Goal: Book appointment/travel/reservation

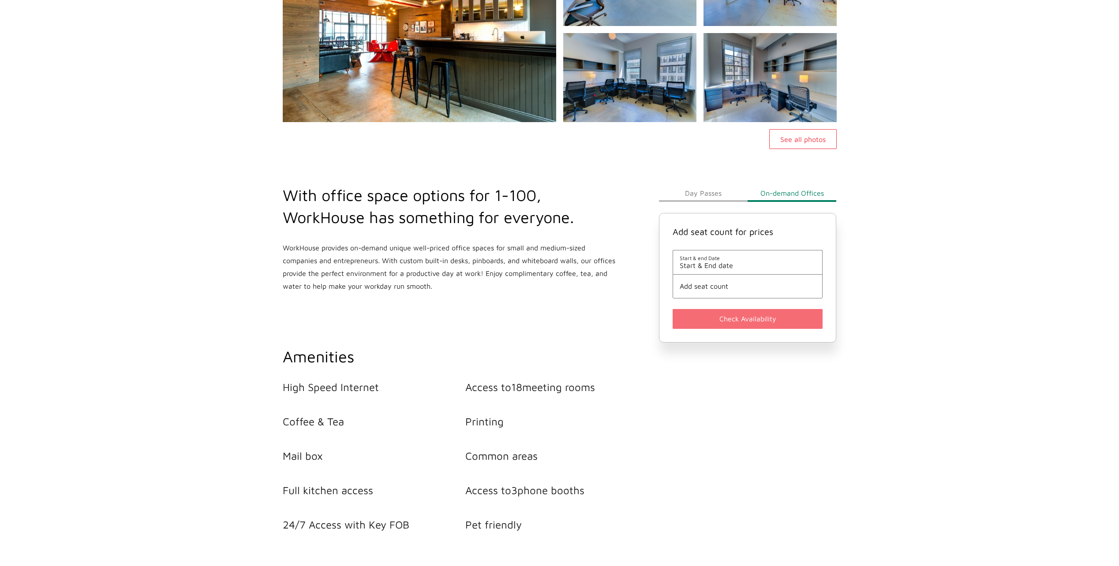
scroll to position [170, 0]
click at [705, 191] on button "Day Passes" at bounding box center [703, 193] width 89 height 18
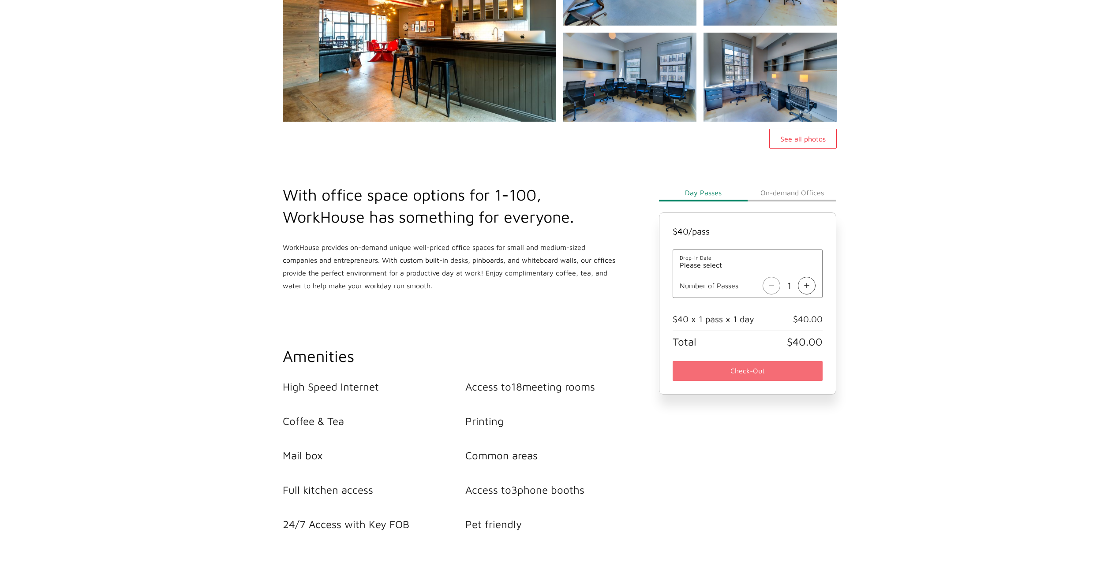
click at [726, 264] on span "Please select" at bounding box center [748, 265] width 136 height 8
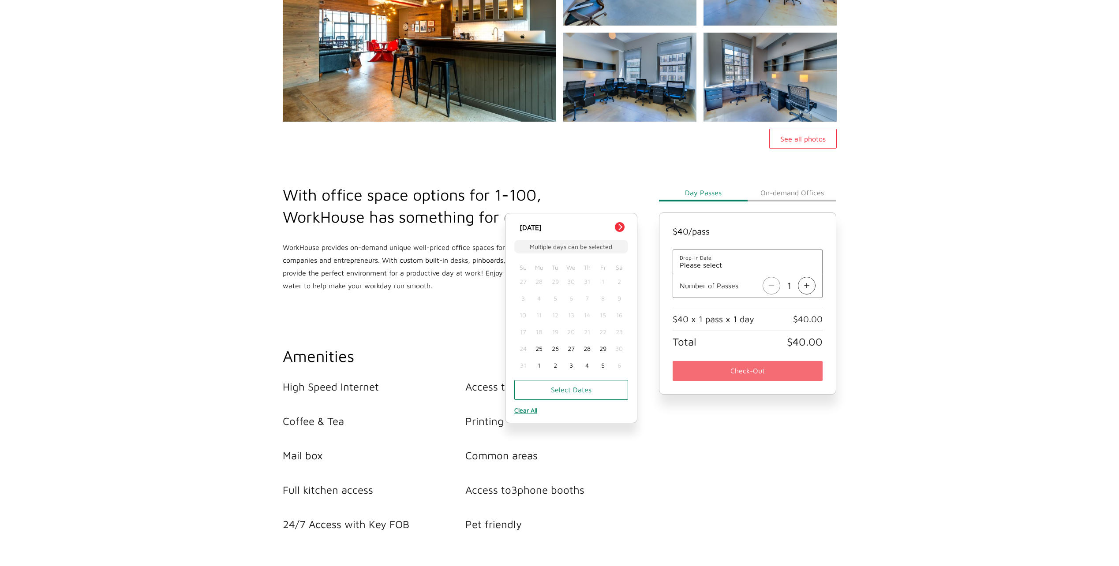
click at [881, 253] on main "WorkHouse Midtown See all photos With office space options for 1-100, WorkHouse…" at bounding box center [559, 373] width 1119 height 967
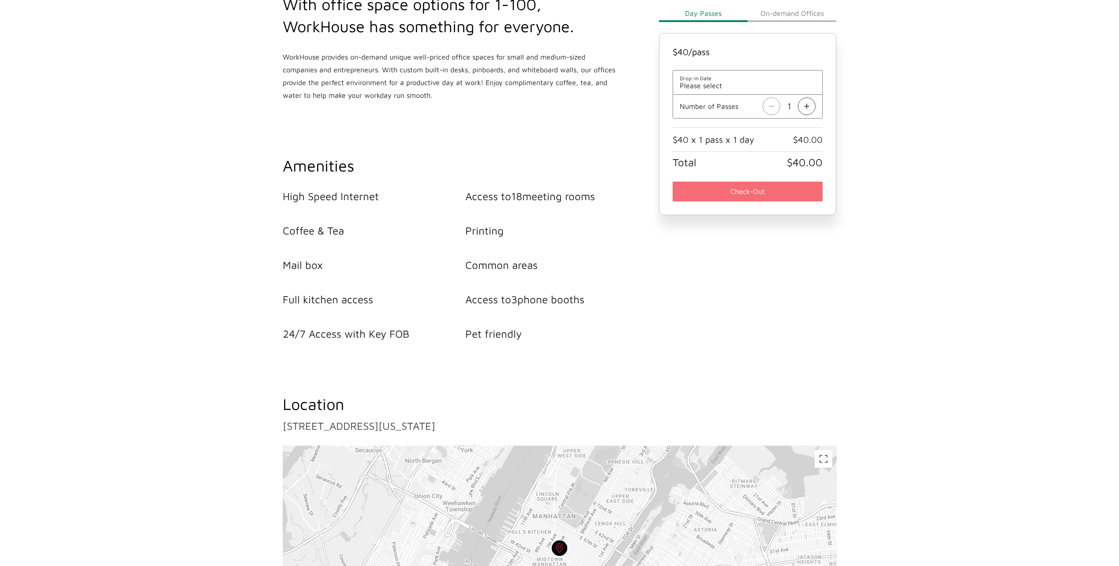
scroll to position [360, 0]
click at [534, 198] on li "Access to 18 meeting rooms" at bounding box center [556, 197] width 183 height 12
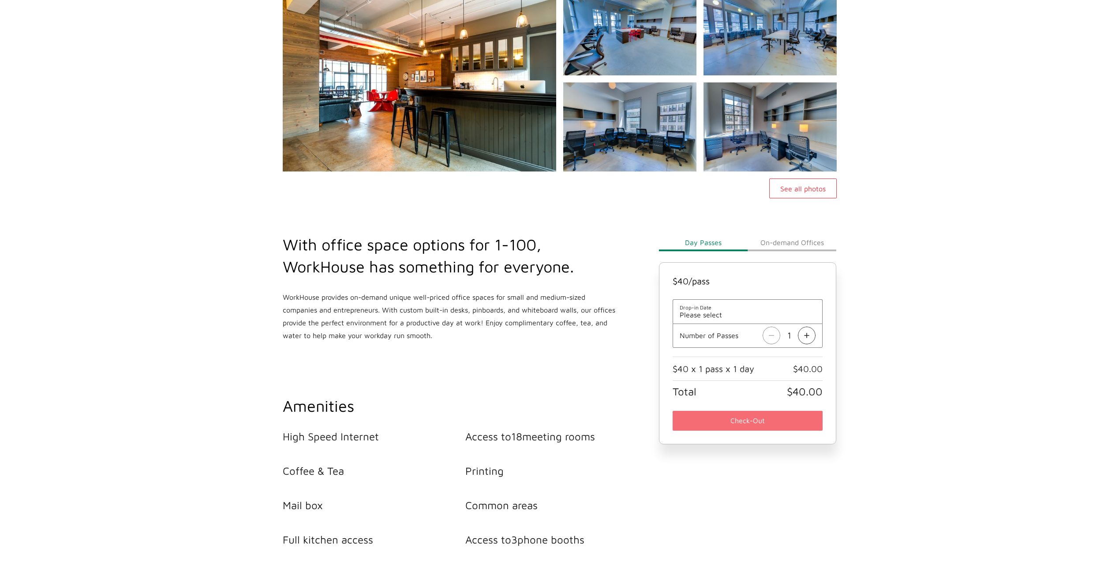
scroll to position [121, 0]
click at [790, 239] on button "On-demand Offices" at bounding box center [792, 242] width 89 height 18
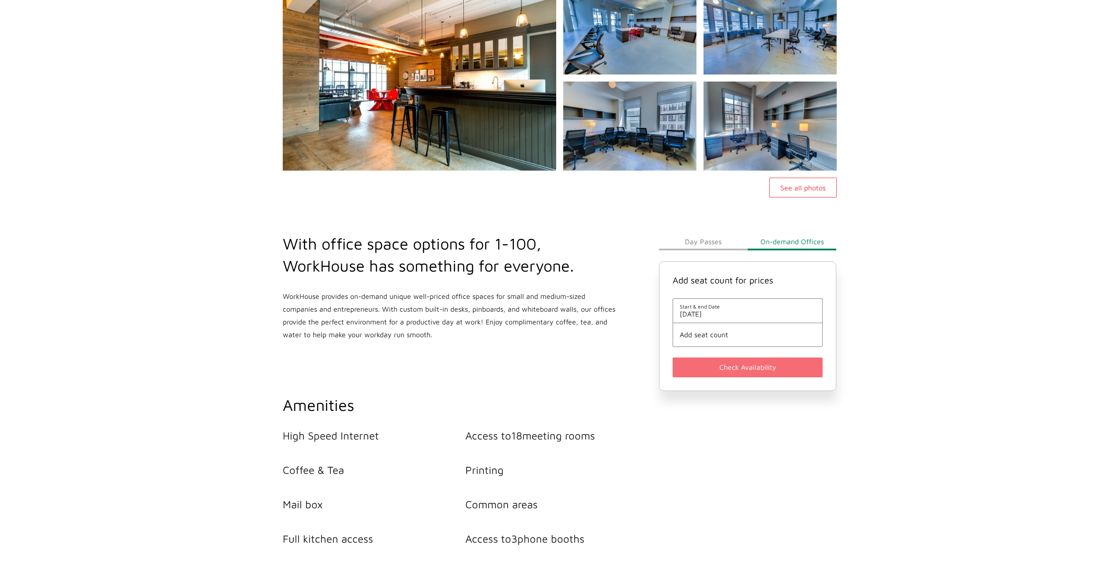
click at [714, 335] on span "Add seat count" at bounding box center [748, 335] width 136 height 8
click at [600, 297] on button "4" at bounding box center [594, 298] width 20 height 20
click at [714, 314] on span "[DATE]" at bounding box center [748, 314] width 136 height 8
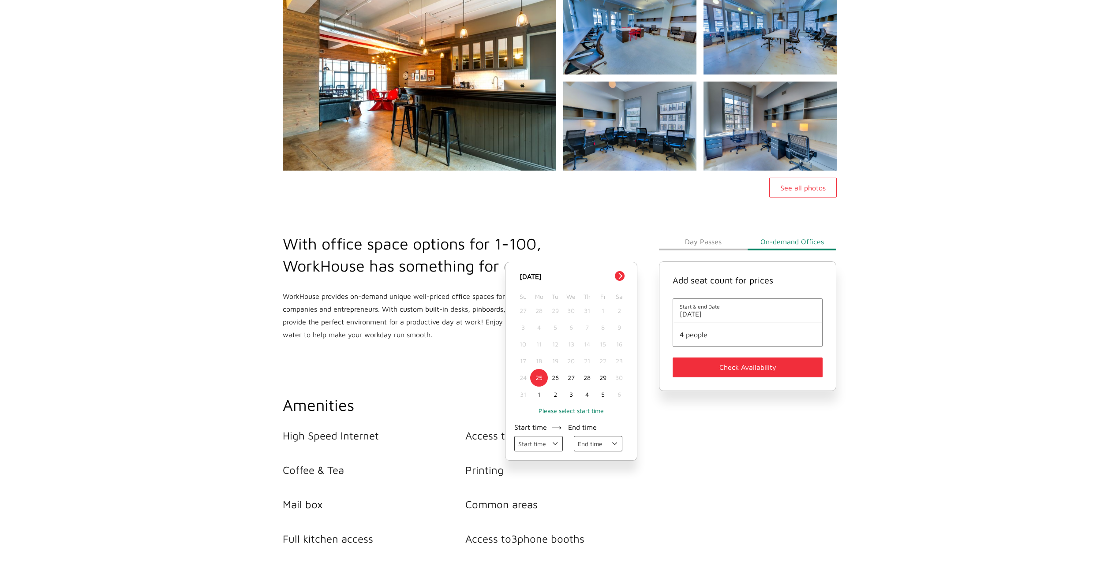
click at [587, 378] on div "28" at bounding box center [587, 378] width 16 height 17
click at [605, 379] on div "29" at bounding box center [603, 378] width 16 height 17
click at [586, 379] on div "28" at bounding box center [587, 378] width 16 height 17
click at [554, 446] on select "Start time 09:00 AM 10:00 AM 11:00 AM 12:00 PM 01:00 PM 02:00 PM 03:00 PM 04:00…" at bounding box center [538, 443] width 49 height 15
select select "[DATE] 09:00:00 GMT-0500 (Central Daylight Time)"
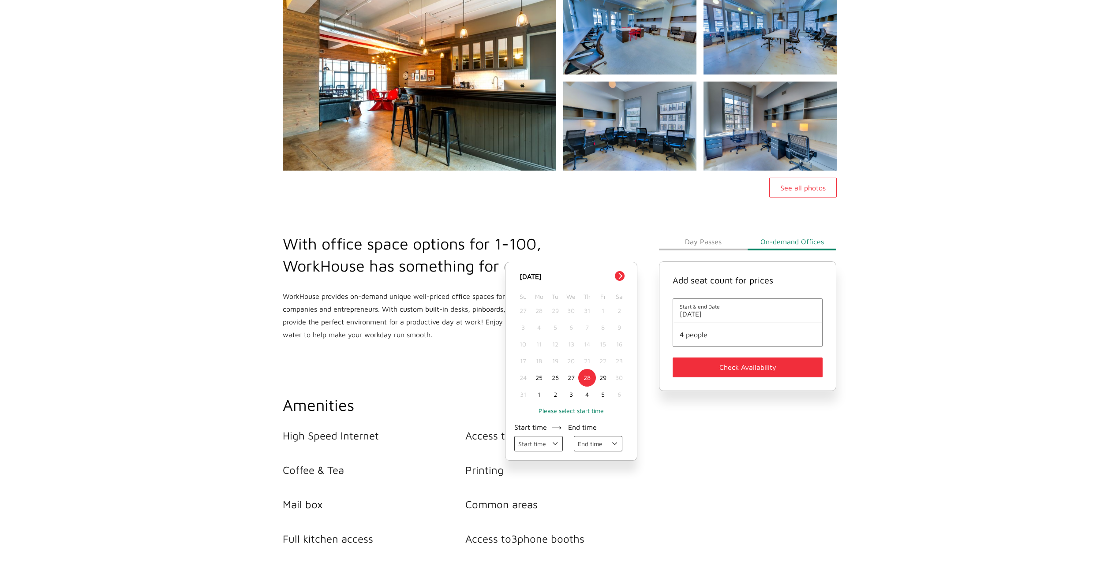
click at [514, 437] on select "Start time 09:00 AM 10:00 AM 11:00 AM 12:00 PM 01:00 PM 02:00 PM 03:00 PM 04:00…" at bounding box center [538, 443] width 49 height 15
click at [614, 443] on select "End time 10:00 AM 11:00 AM 12:00 PM 01:00 PM 02:00 PM 03:00 PM 04:00 PM 05:00 PM" at bounding box center [598, 443] width 49 height 15
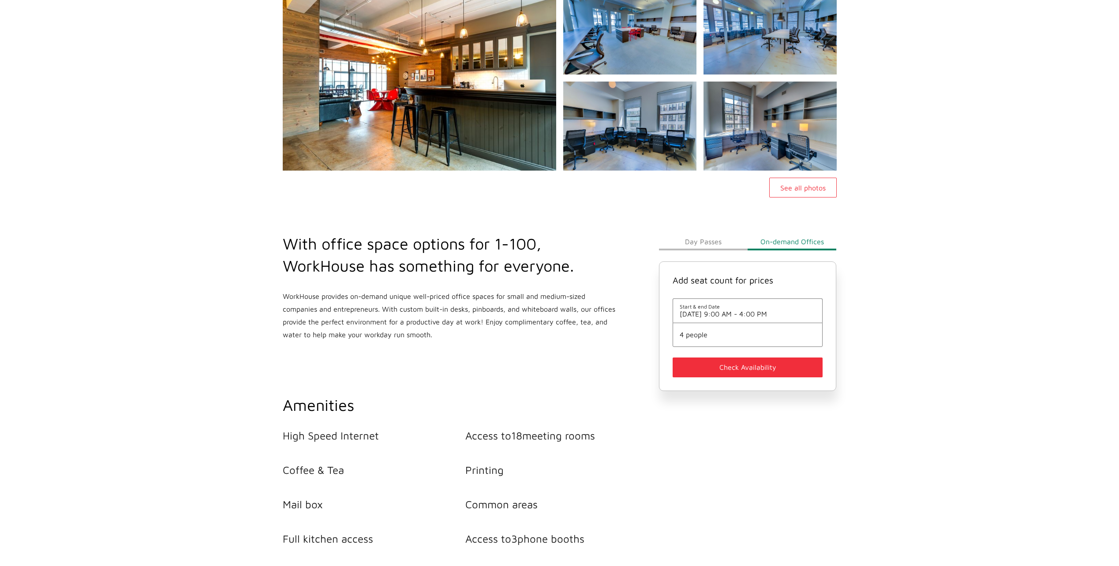
click at [733, 368] on button "Check Availability" at bounding box center [748, 368] width 150 height 20
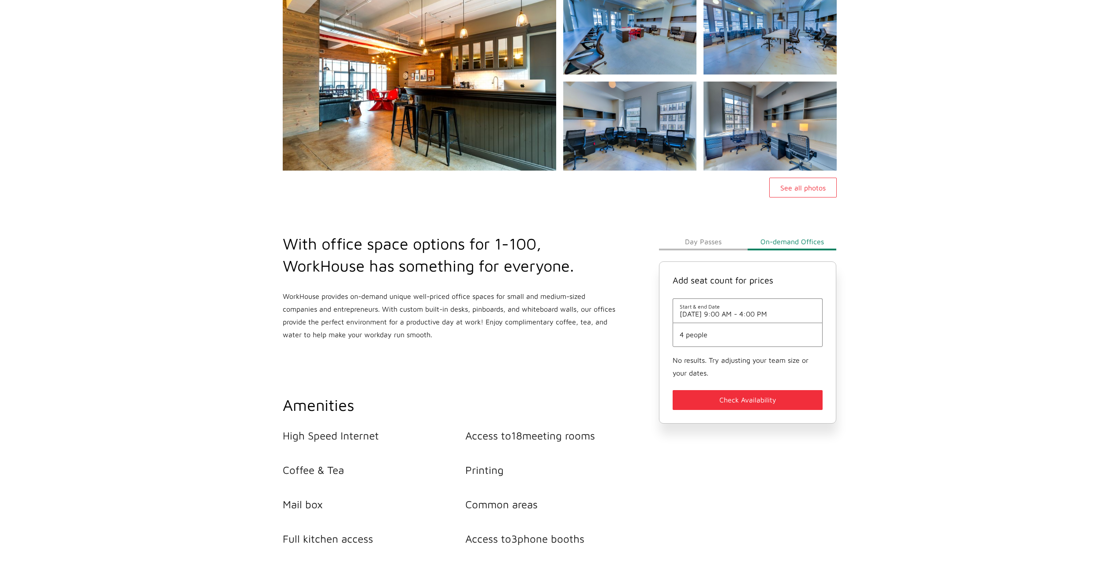
click at [692, 334] on span "4 people" at bounding box center [748, 335] width 136 height 8
click at [625, 299] on button "5" at bounding box center [618, 298] width 20 height 20
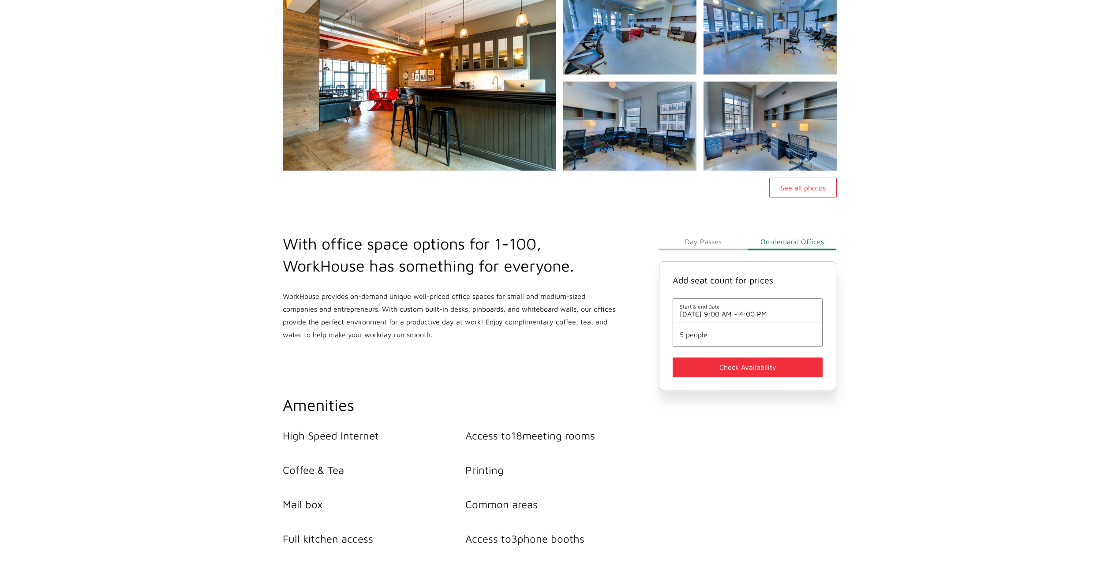
click at [726, 372] on button "Check Availability" at bounding box center [748, 368] width 150 height 20
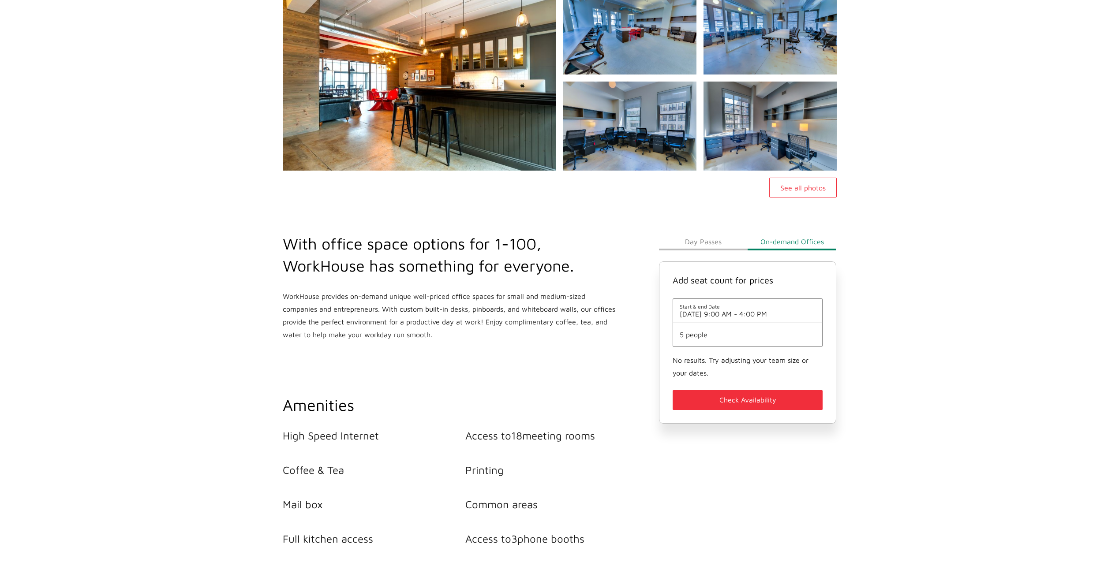
click at [740, 398] on button "Check Availability" at bounding box center [748, 400] width 150 height 20
click at [701, 332] on span "5 people" at bounding box center [748, 335] width 136 height 8
click at [618, 325] on span "10" at bounding box center [617, 325] width 7 height 13
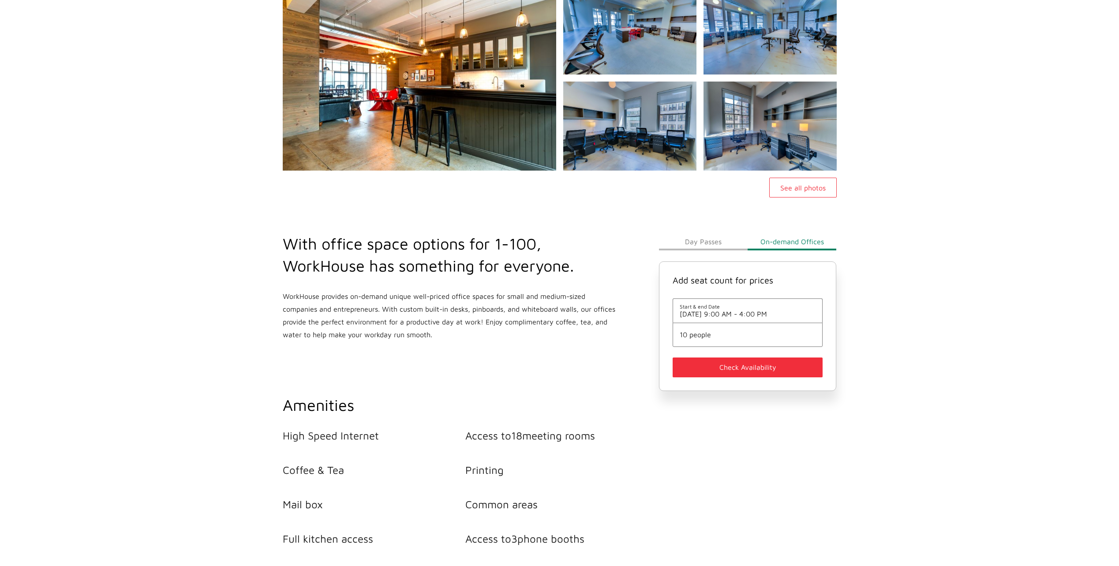
click at [717, 360] on button "Check Availability" at bounding box center [748, 368] width 150 height 20
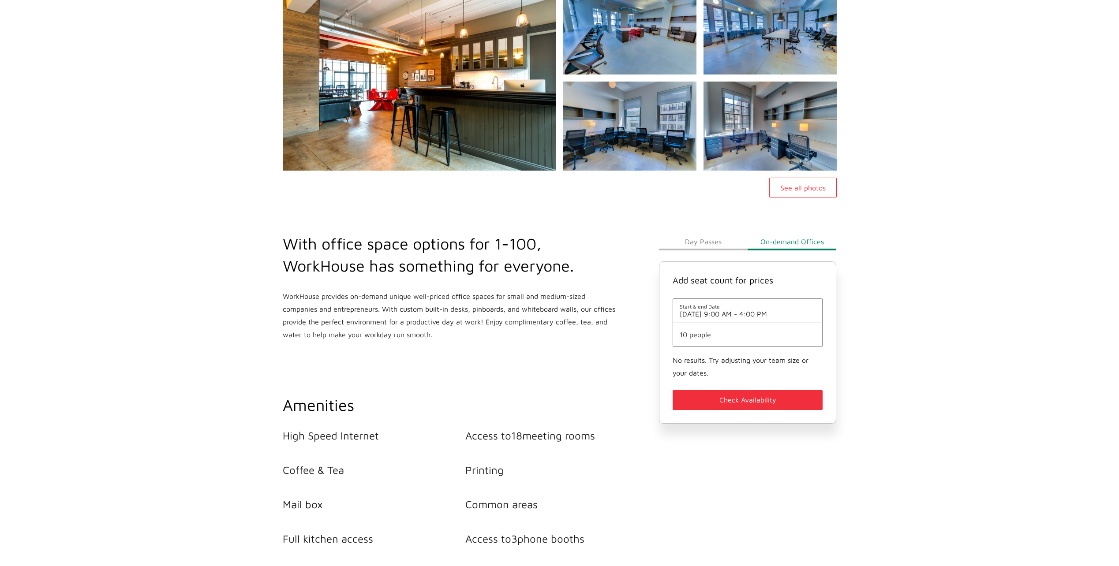
click at [723, 401] on button "Check Availability" at bounding box center [748, 400] width 150 height 20
click at [798, 191] on button "See all photos" at bounding box center [802, 188] width 67 height 20
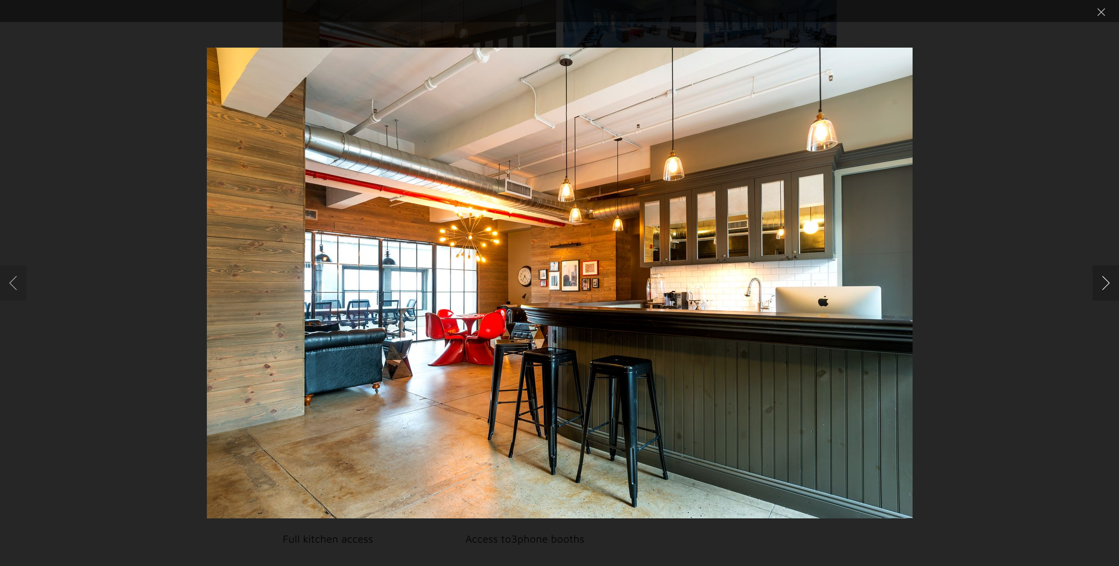
click at [1103, 280] on button "Next image" at bounding box center [1106, 283] width 26 height 35
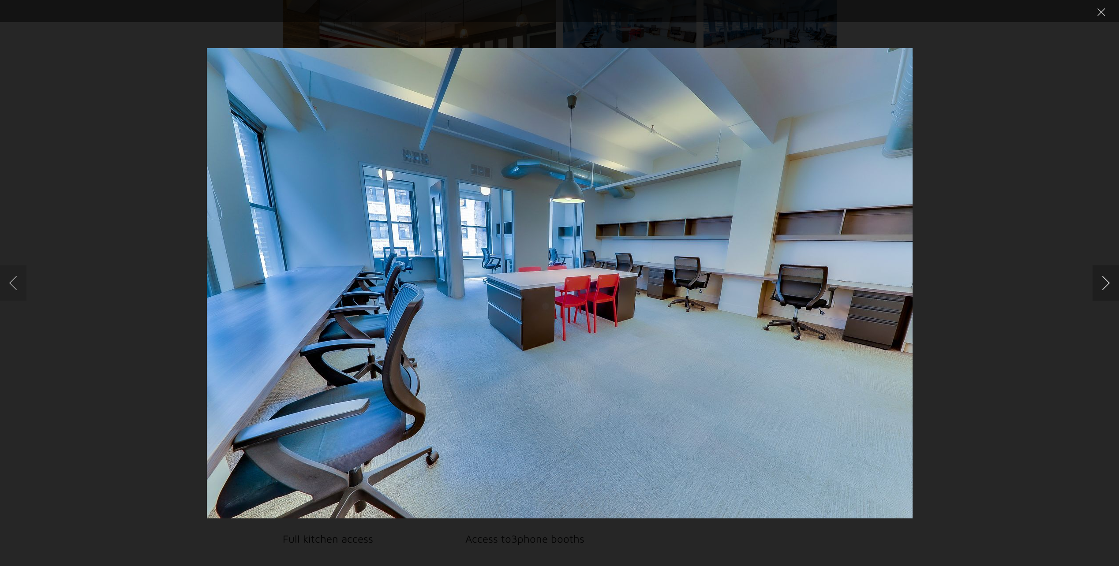
click at [1103, 280] on button "Next image" at bounding box center [1106, 283] width 26 height 35
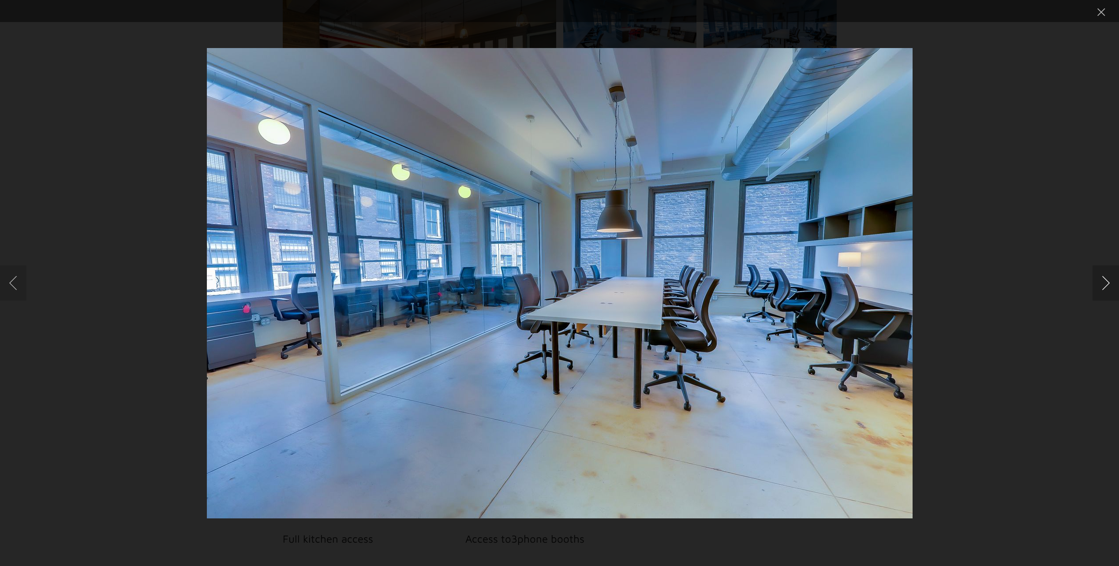
click at [1104, 283] on button "Next image" at bounding box center [1106, 283] width 26 height 35
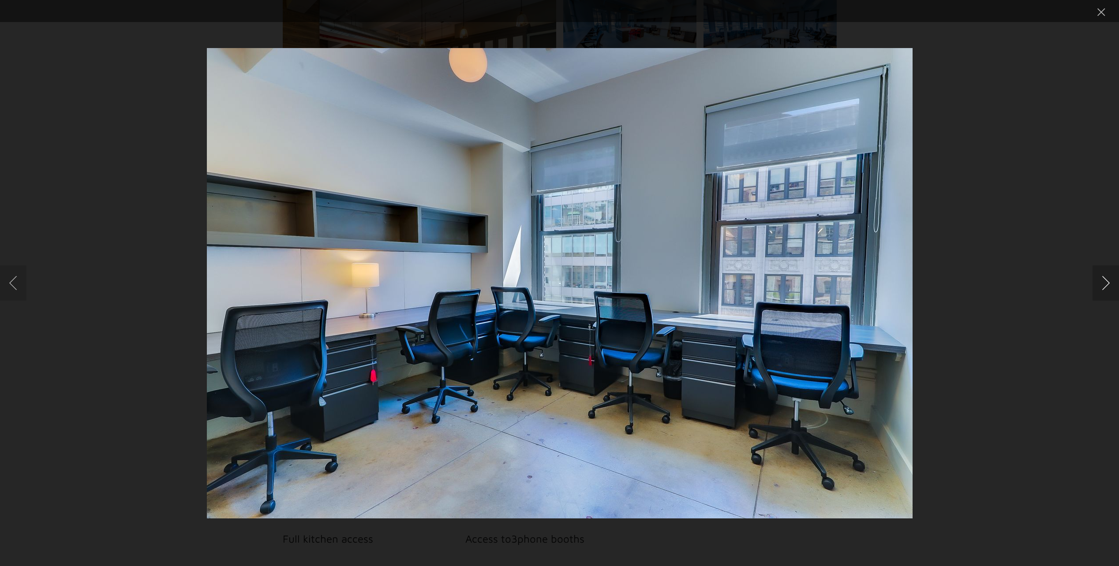
click at [1104, 285] on button "Next image" at bounding box center [1106, 283] width 26 height 35
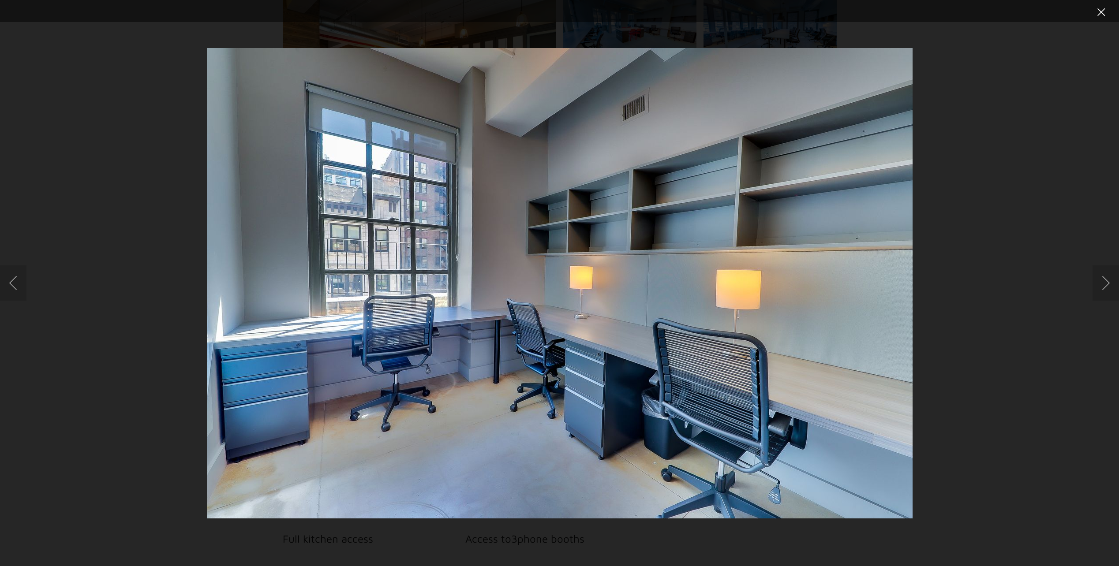
click at [1098, 14] on button "Close lightbox" at bounding box center [1102, 11] width 18 height 15
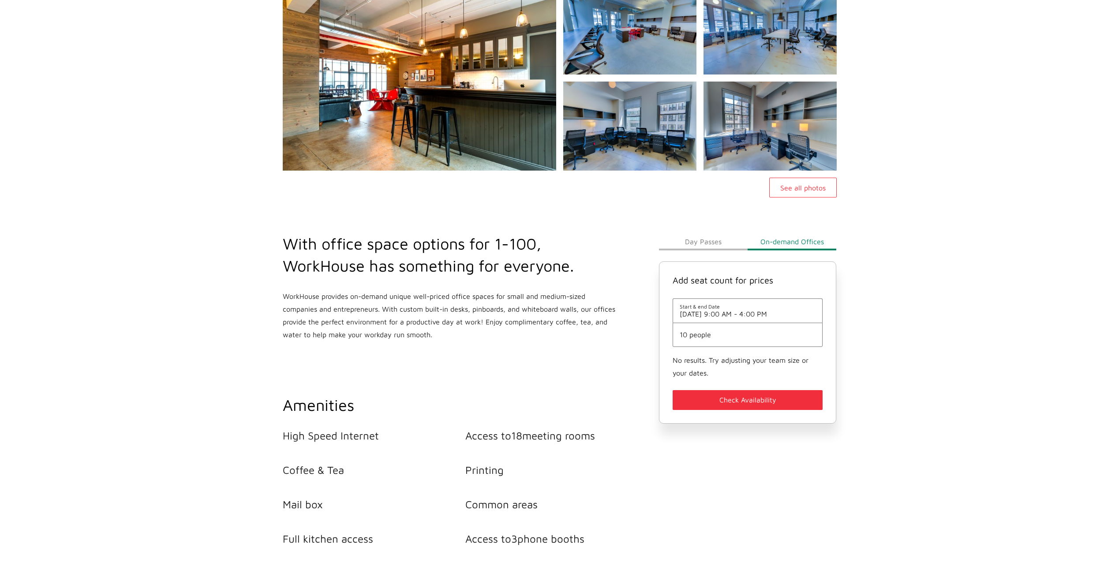
click at [813, 190] on button "See all photos" at bounding box center [802, 188] width 67 height 20
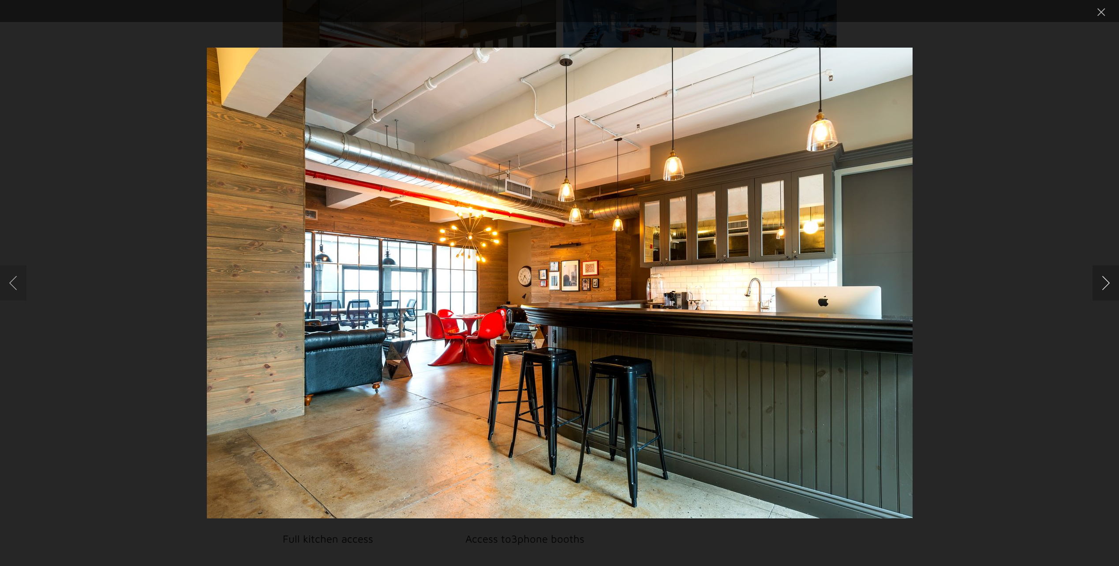
click at [1105, 284] on button "Next image" at bounding box center [1106, 283] width 26 height 35
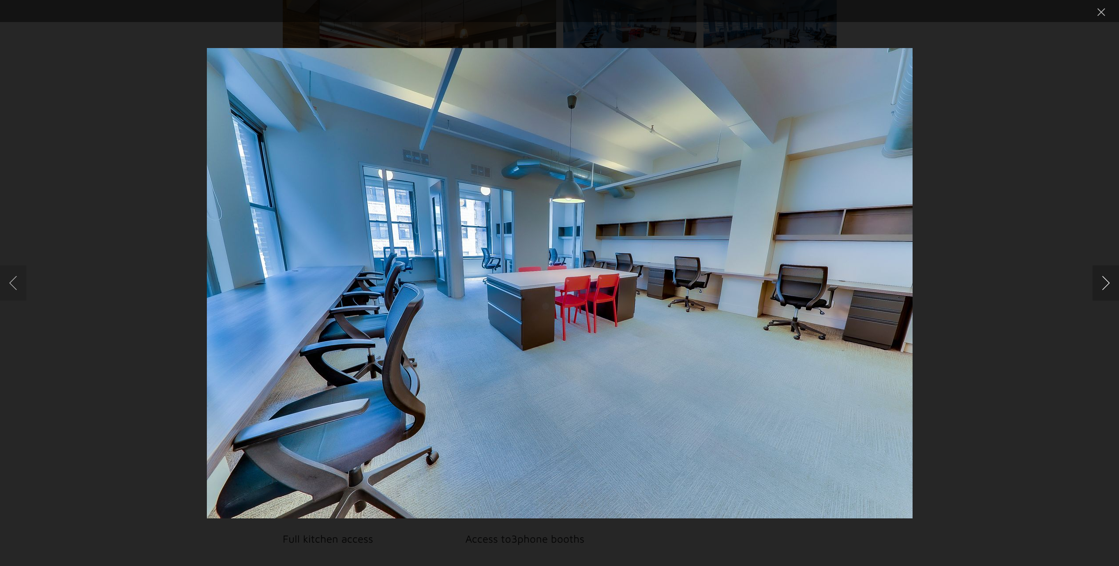
click at [1105, 284] on button "Next image" at bounding box center [1106, 283] width 26 height 35
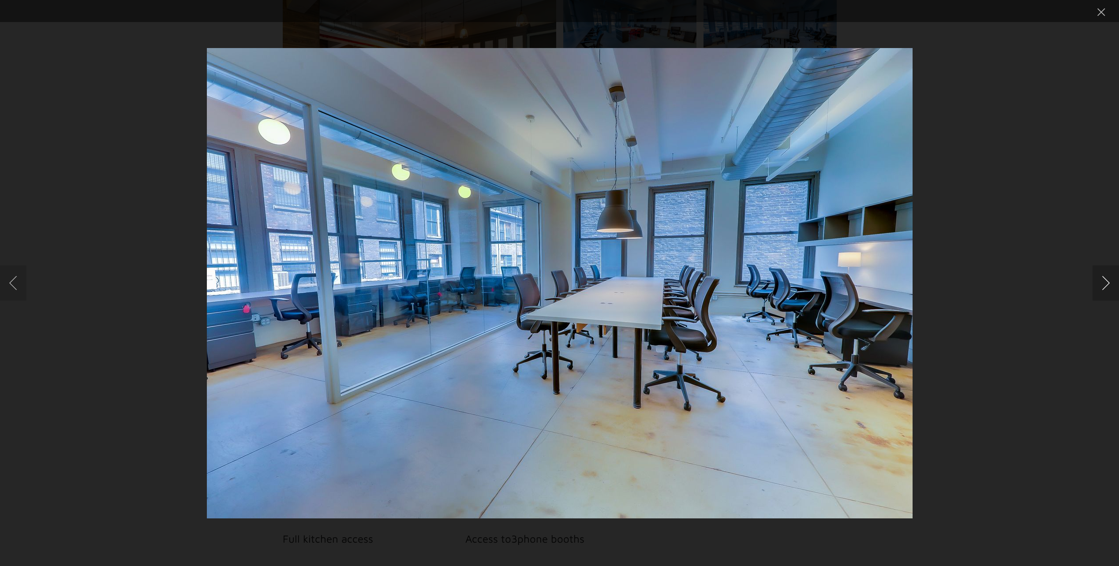
click at [1105, 284] on button "Next image" at bounding box center [1106, 283] width 26 height 35
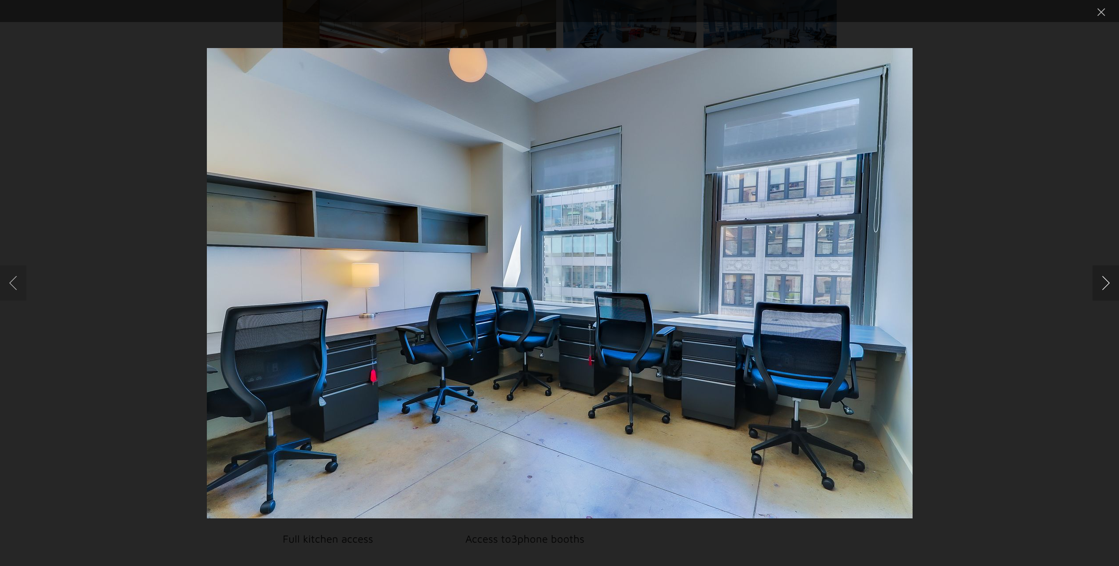
click at [1105, 284] on button "Next image" at bounding box center [1106, 283] width 26 height 35
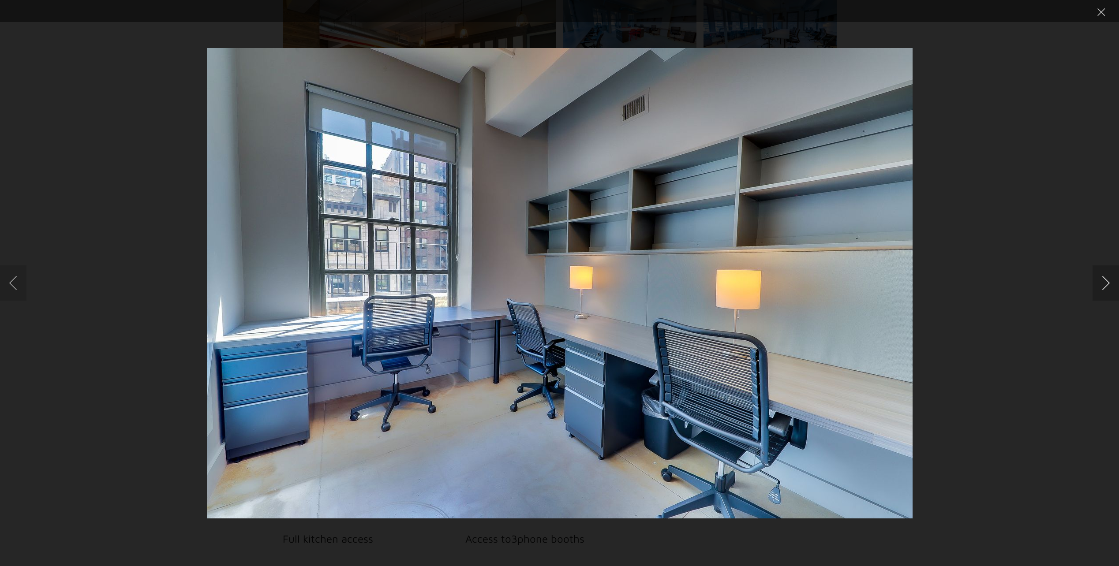
click at [1105, 284] on button "Next image" at bounding box center [1106, 283] width 26 height 35
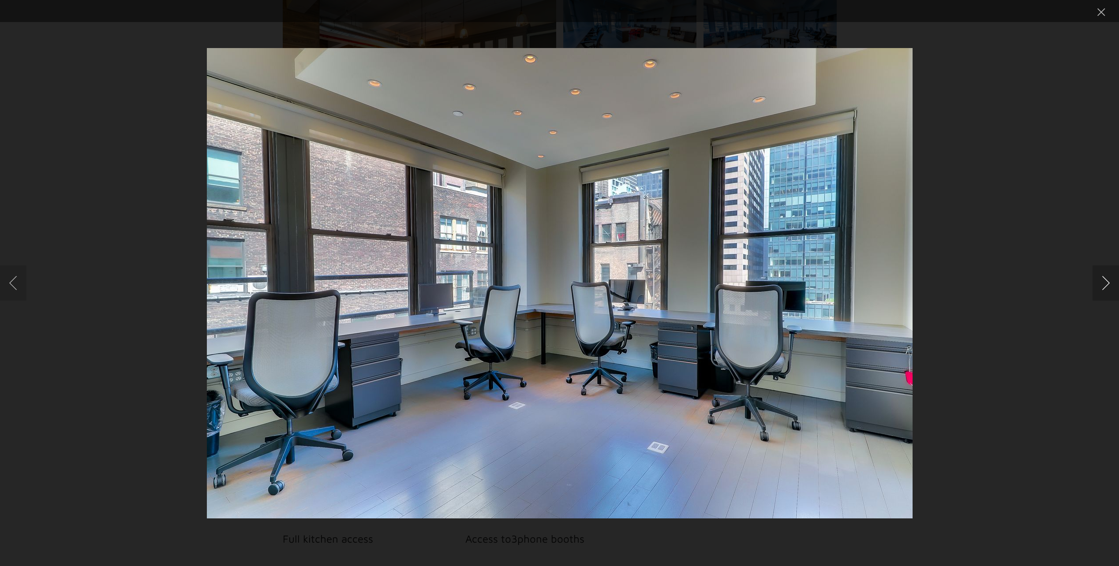
click at [1105, 284] on button "Next image" at bounding box center [1106, 283] width 26 height 35
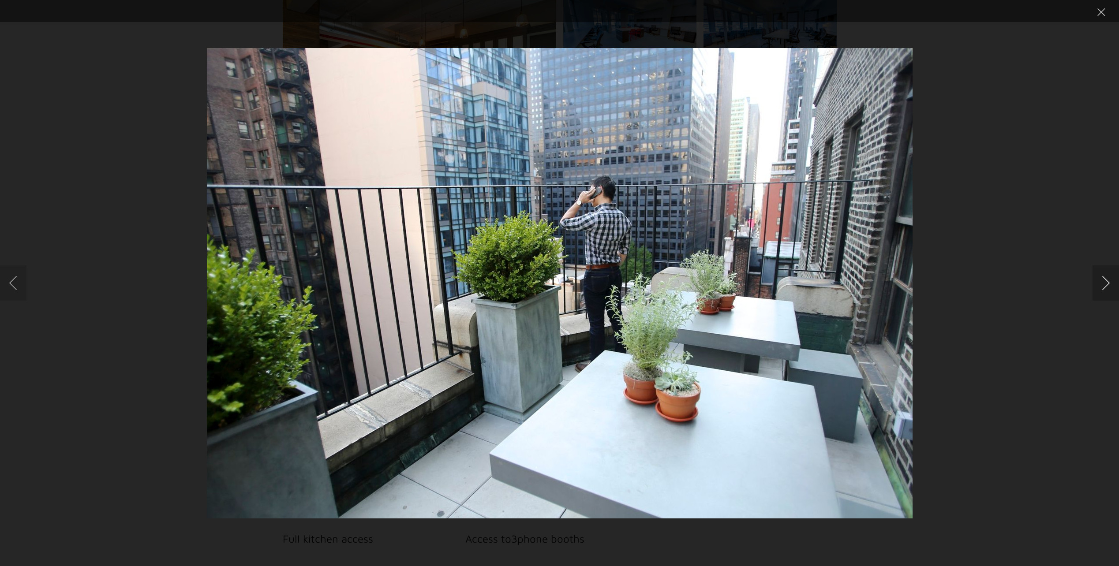
click at [1101, 277] on button "Next image" at bounding box center [1106, 283] width 26 height 35
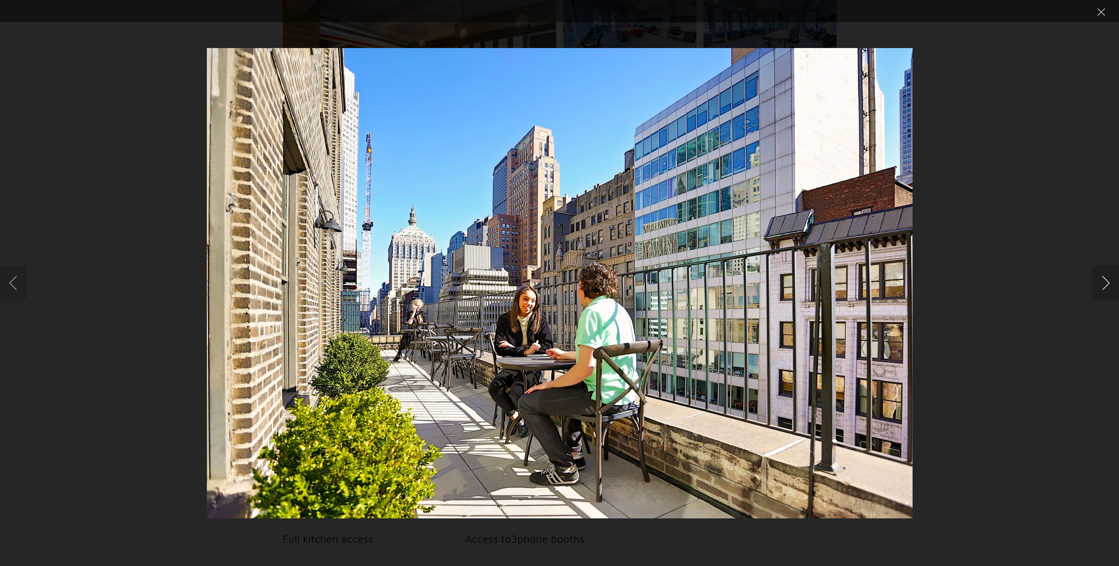
click at [1101, 277] on button "Next image" at bounding box center [1106, 283] width 26 height 35
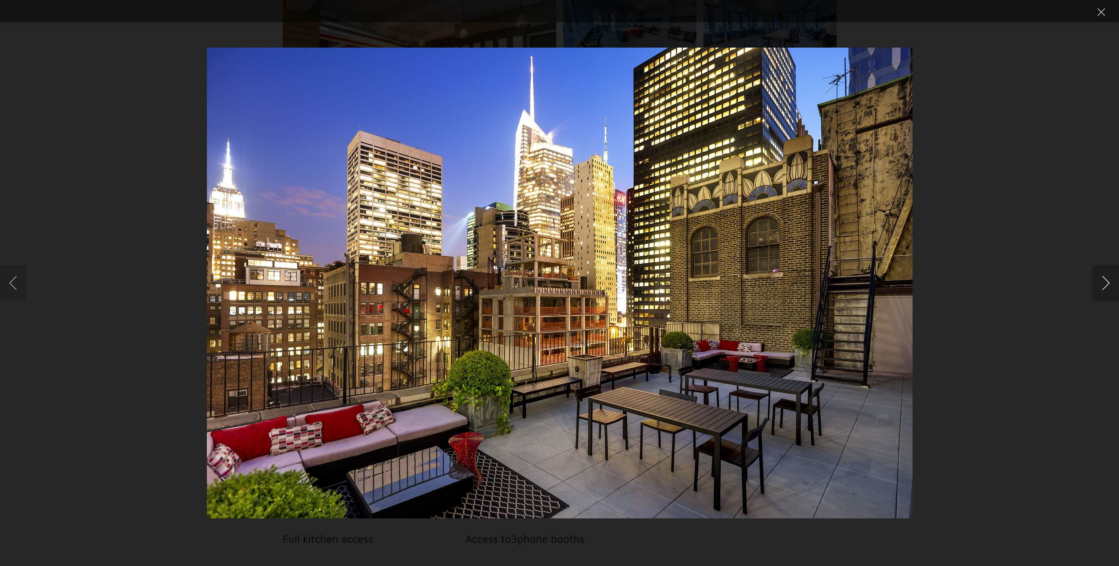
click at [1102, 277] on button "Next image" at bounding box center [1106, 283] width 26 height 35
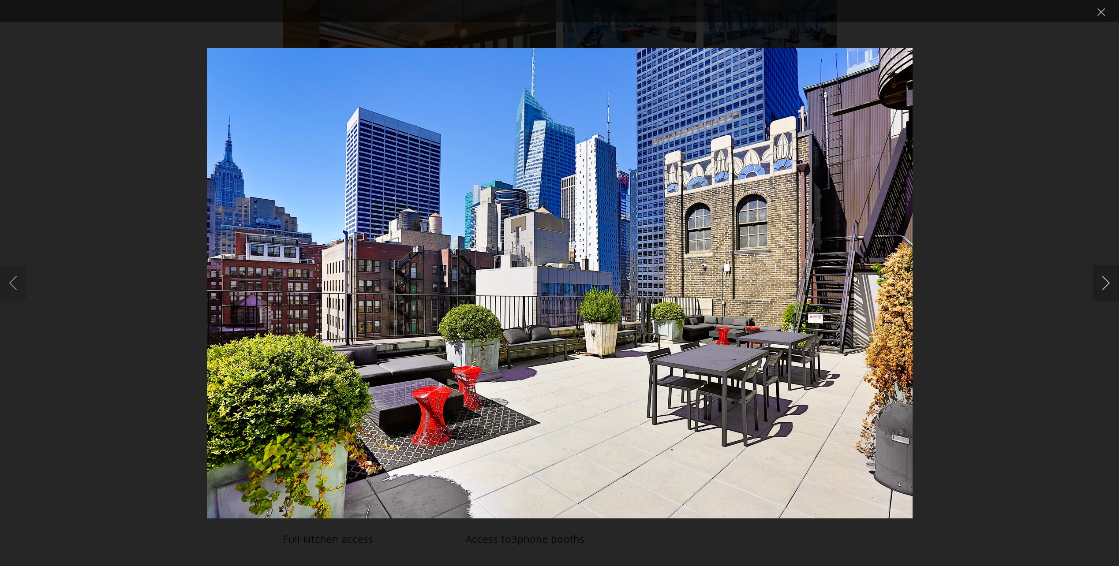
click at [1102, 277] on button "Next image" at bounding box center [1106, 283] width 26 height 35
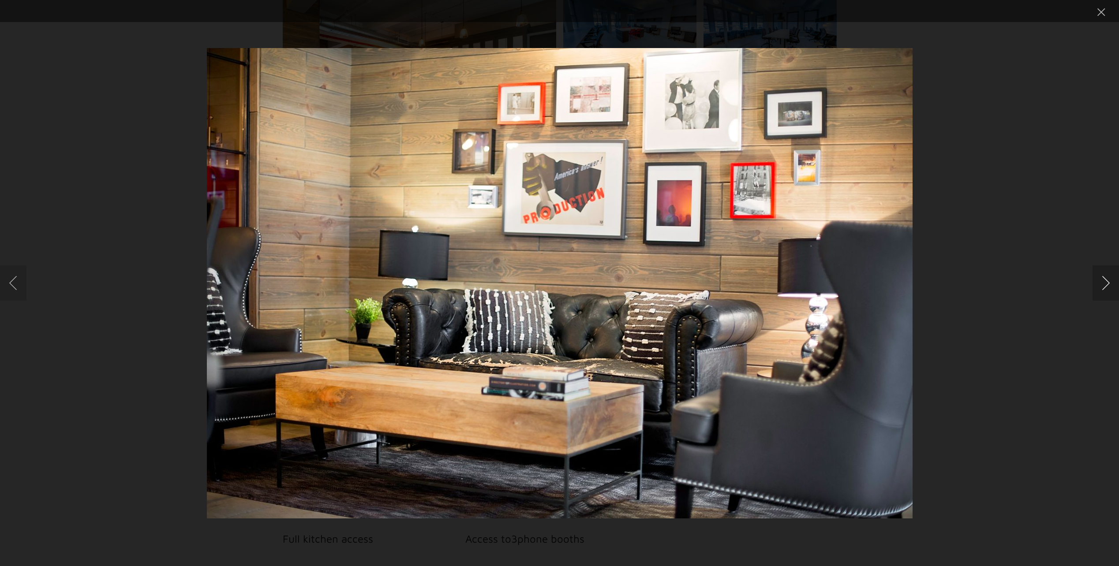
click at [1102, 277] on button "Next image" at bounding box center [1106, 283] width 26 height 35
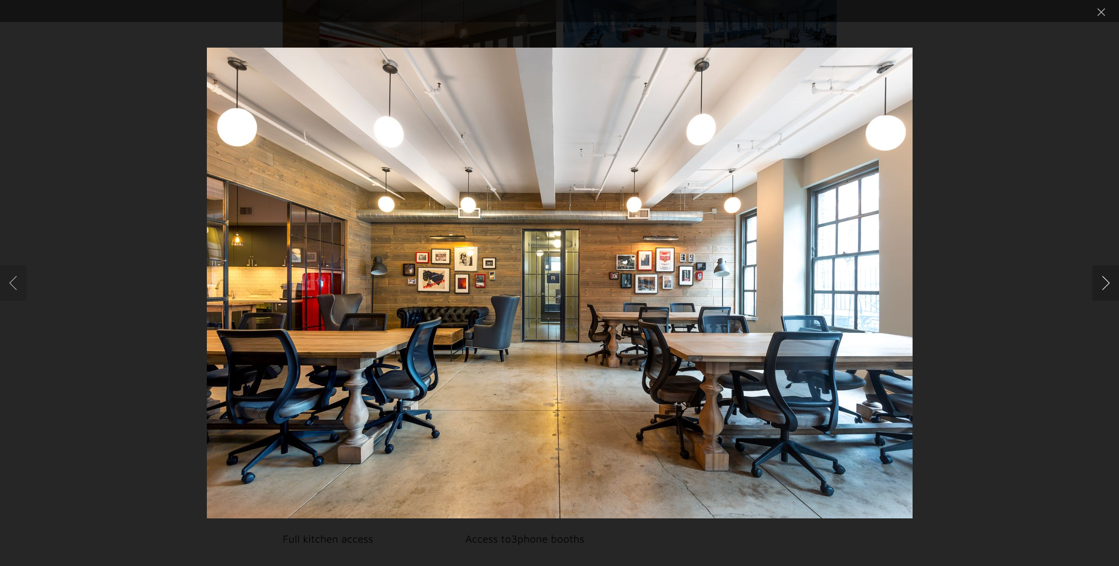
click at [1102, 277] on button "Next image" at bounding box center [1106, 283] width 26 height 35
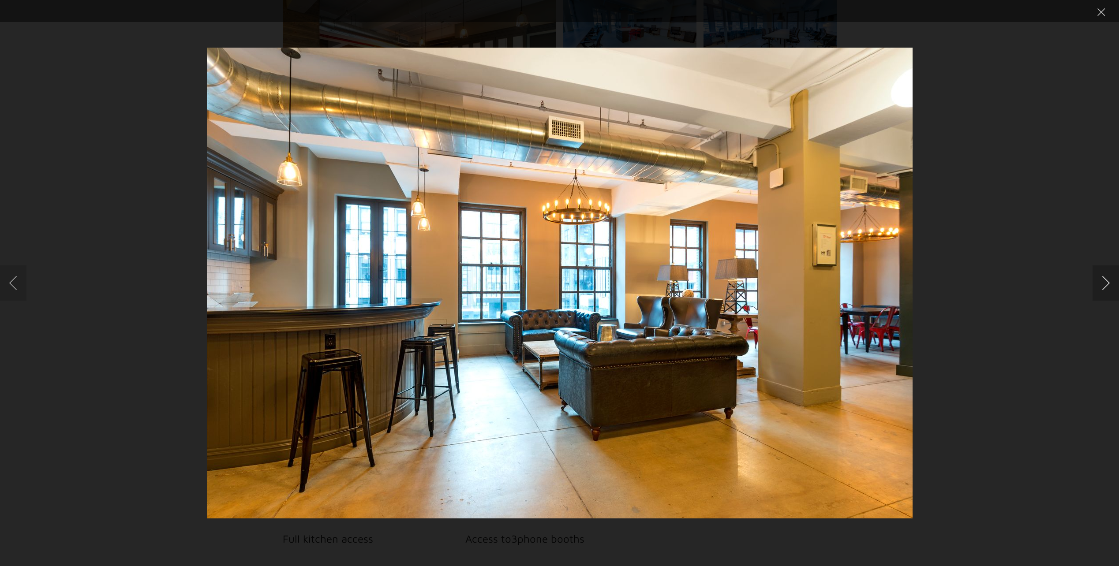
click at [1102, 277] on button "Next image" at bounding box center [1106, 283] width 26 height 35
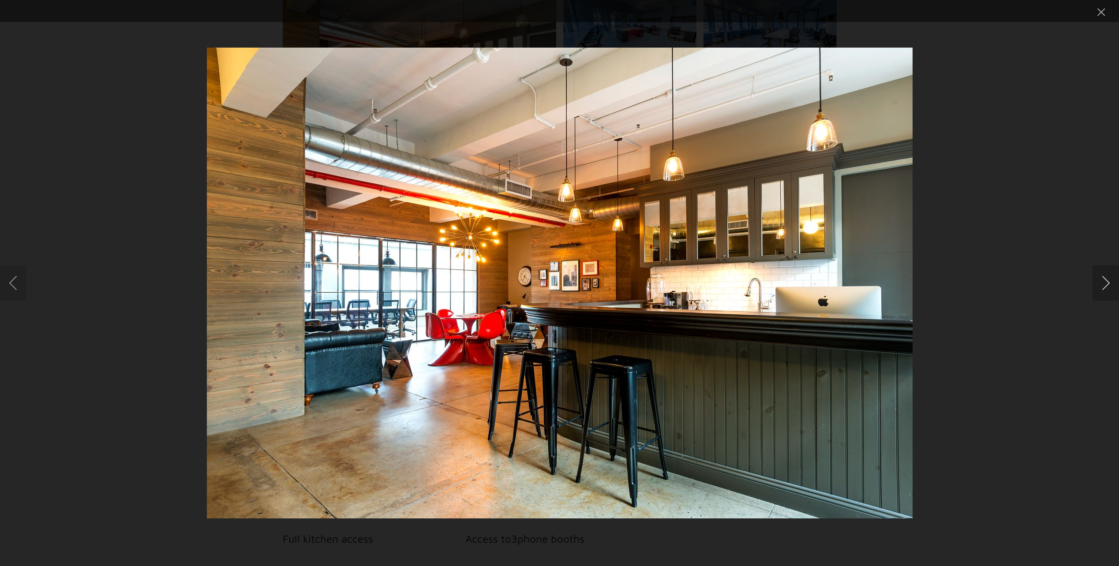
click at [1102, 277] on button "Next image" at bounding box center [1106, 283] width 26 height 35
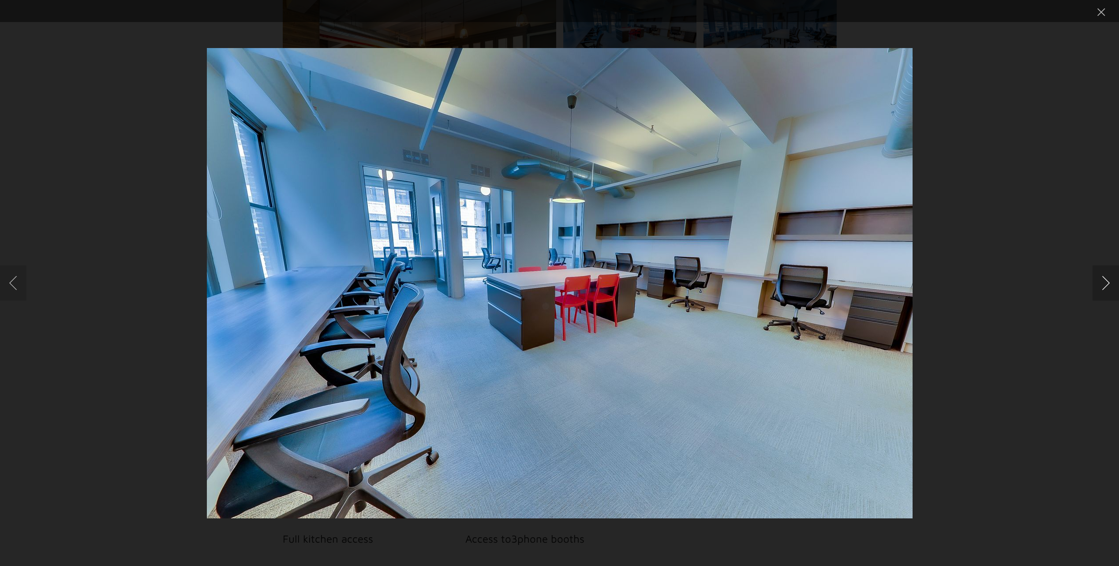
click at [1102, 277] on button "Next image" at bounding box center [1106, 283] width 26 height 35
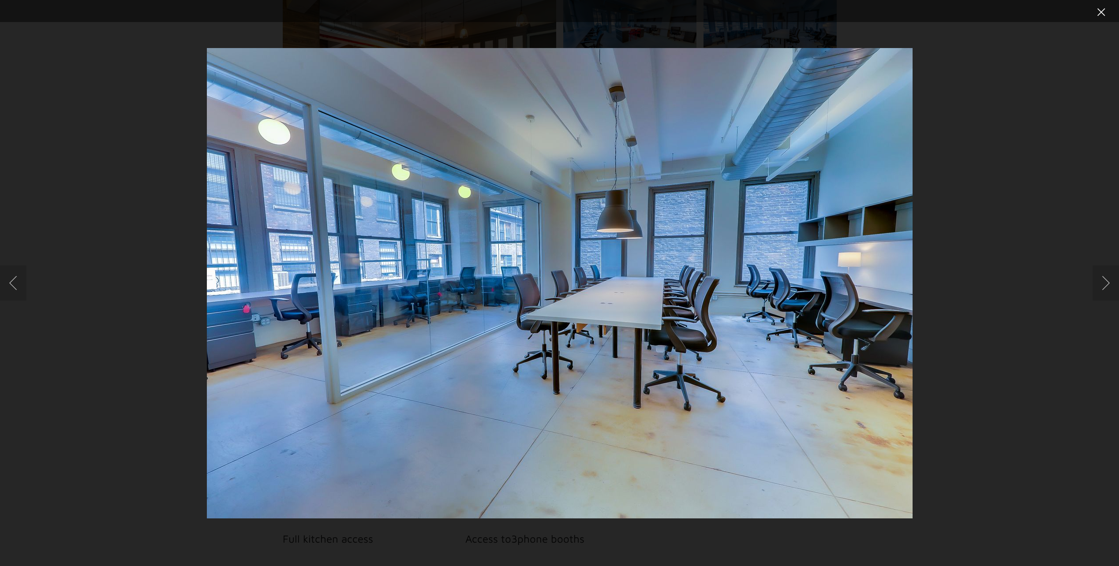
click at [1098, 12] on button "Close lightbox" at bounding box center [1102, 11] width 18 height 15
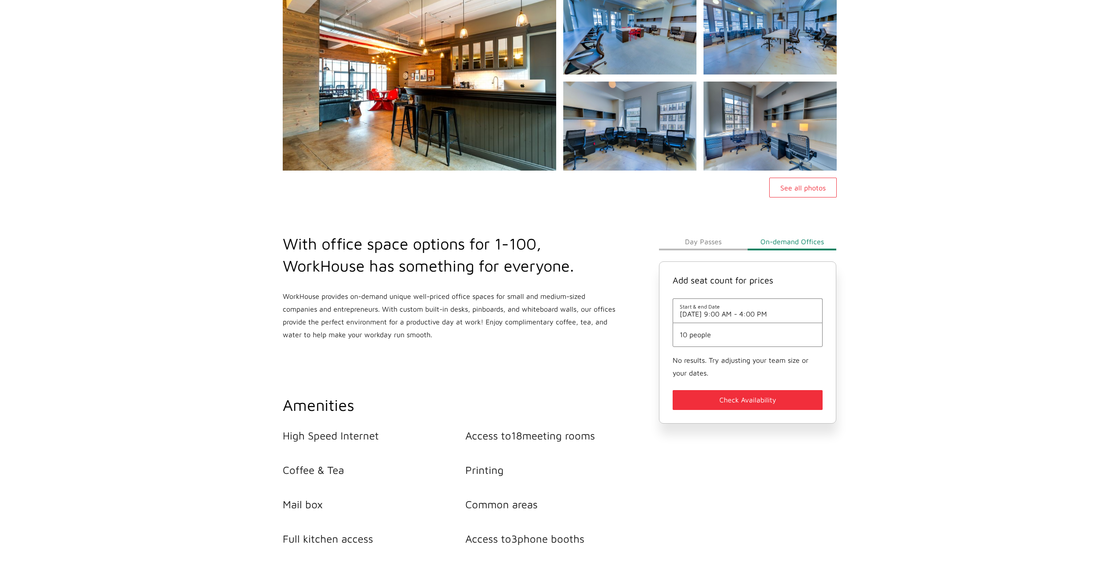
click at [541, 434] on li "Access to 18 meeting rooms" at bounding box center [556, 436] width 183 height 12
